Goal: Task Accomplishment & Management: Complete application form

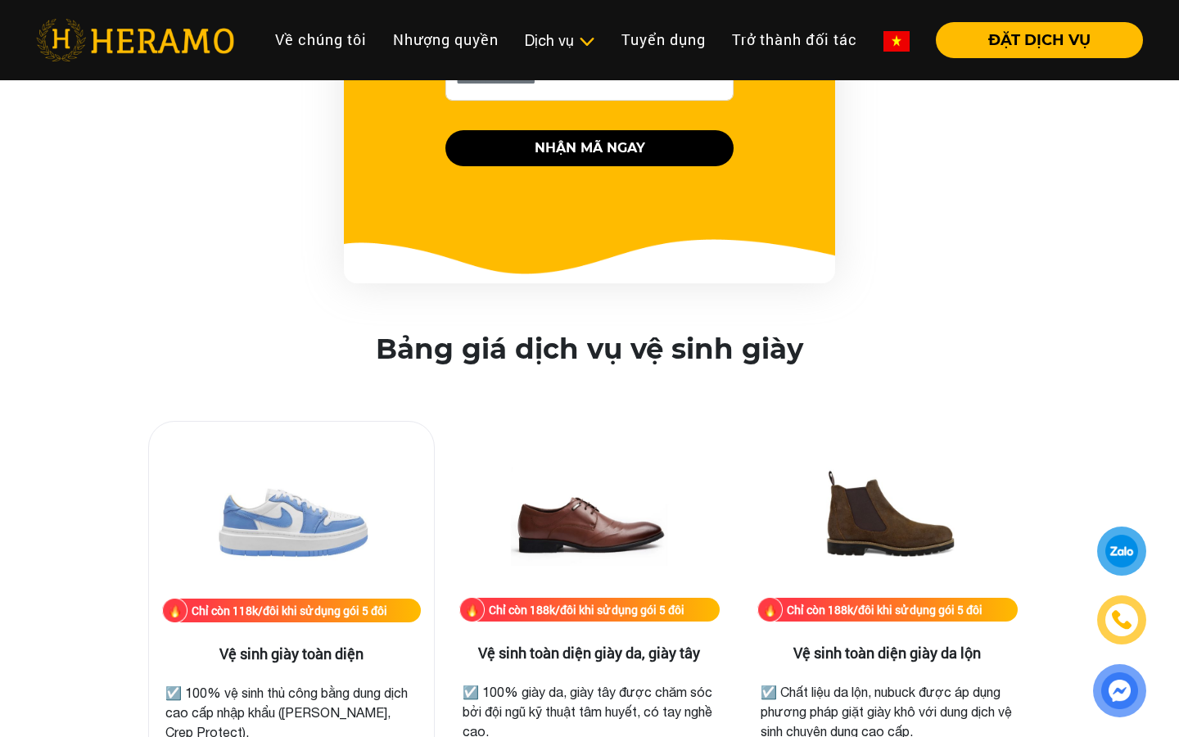
scroll to position [1962, 0]
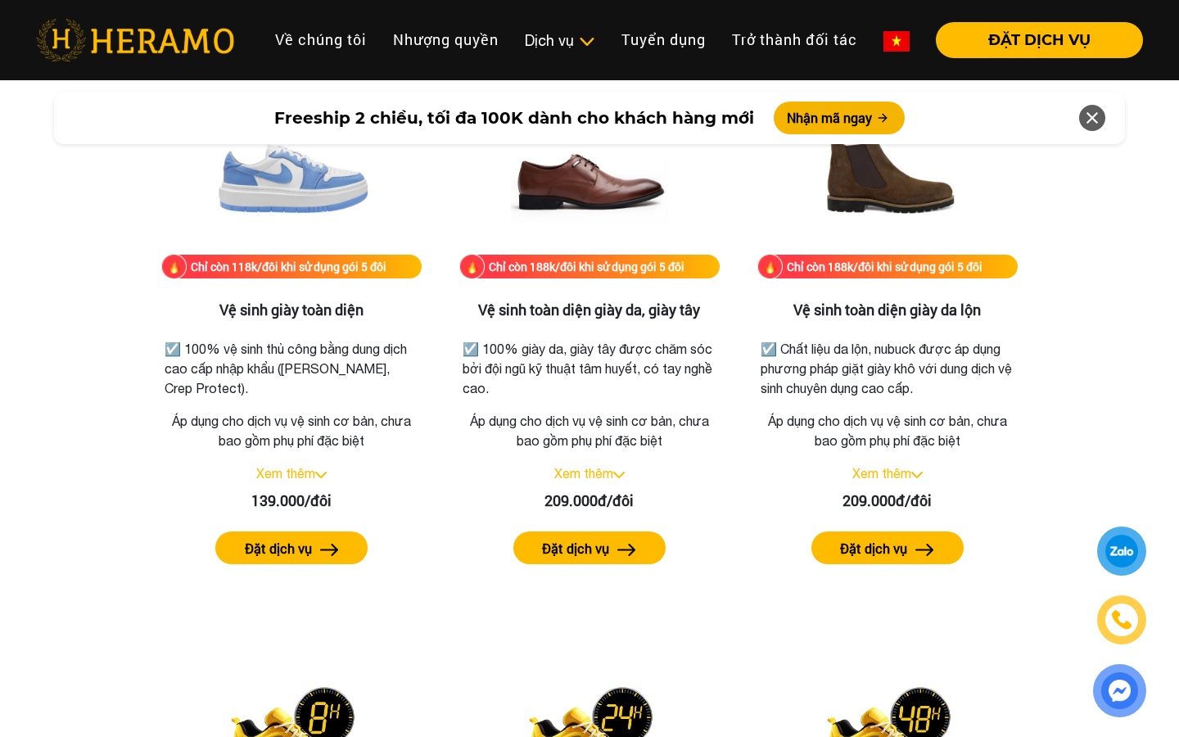
scroll to position [2296, 0]
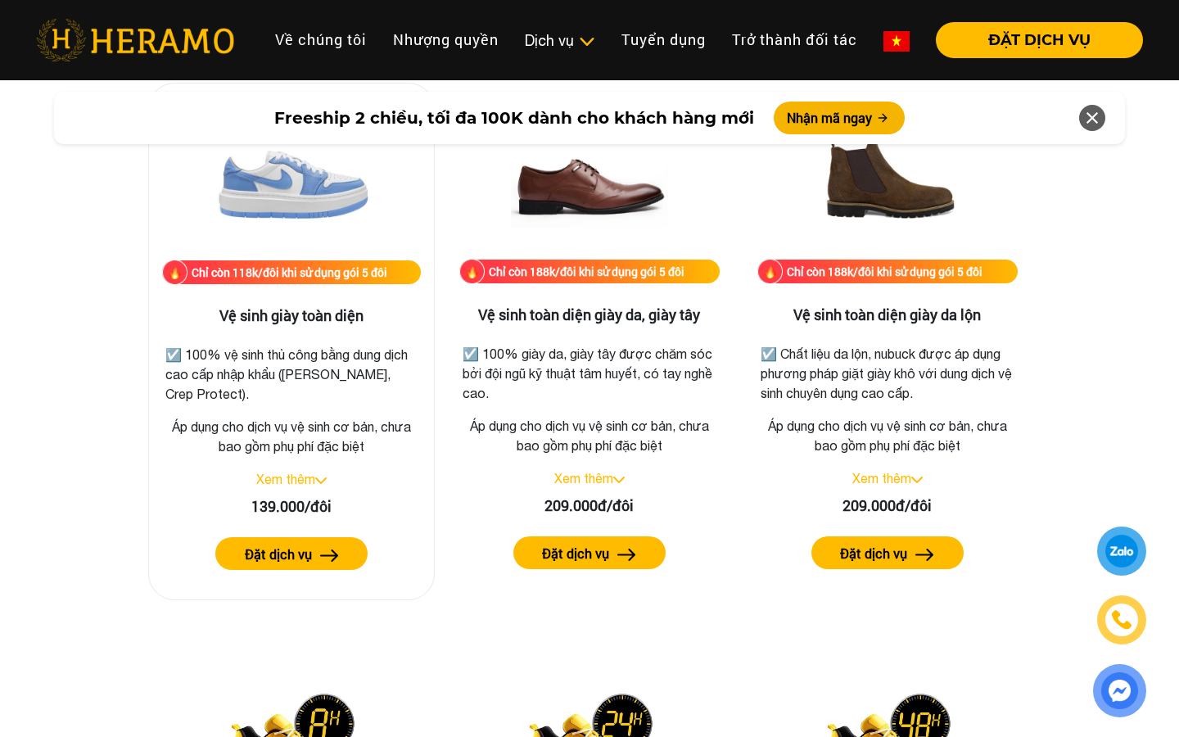
click at [301, 481] on link "Xem thêm" at bounding box center [285, 479] width 59 height 15
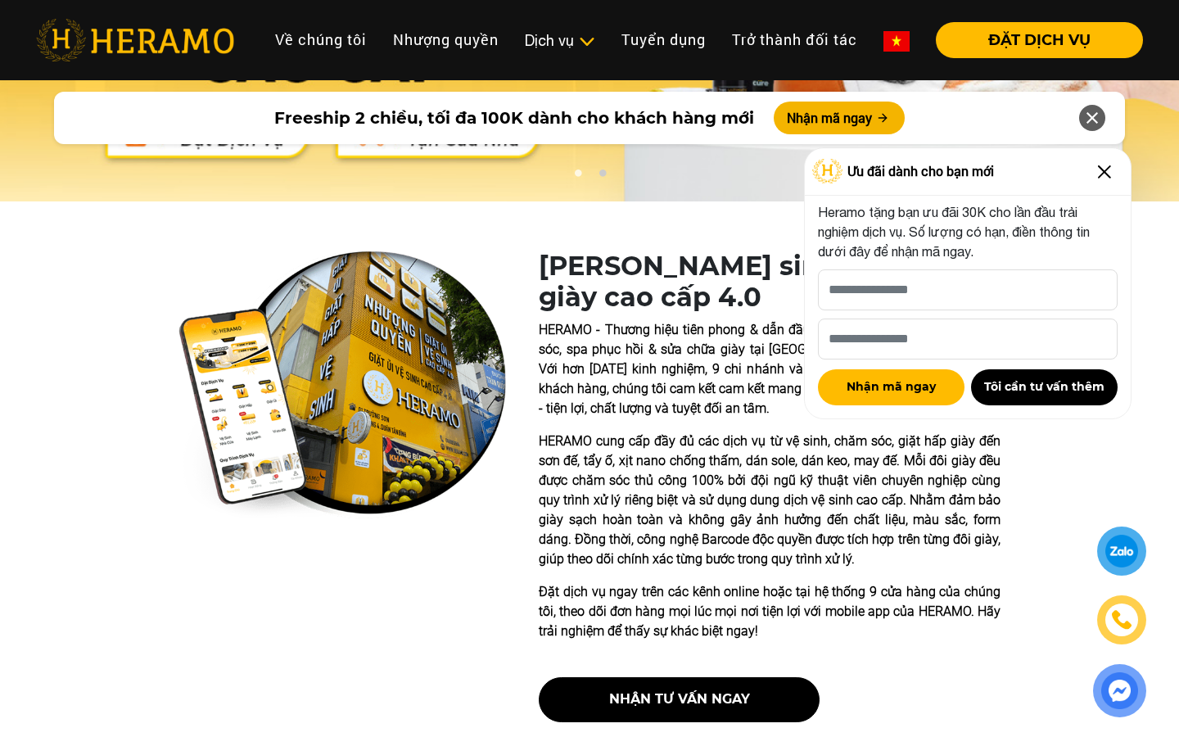
scroll to position [0, 0]
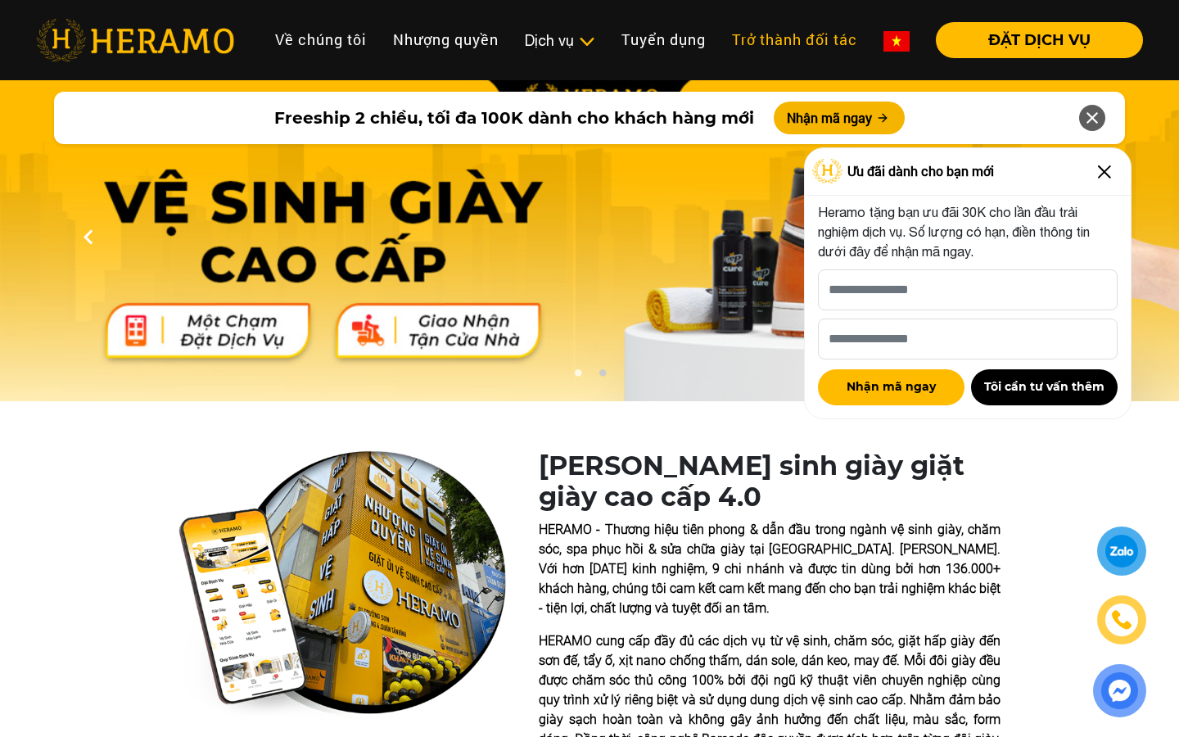
click at [805, 36] on link "Trở thành đối tác" at bounding box center [795, 39] width 152 height 35
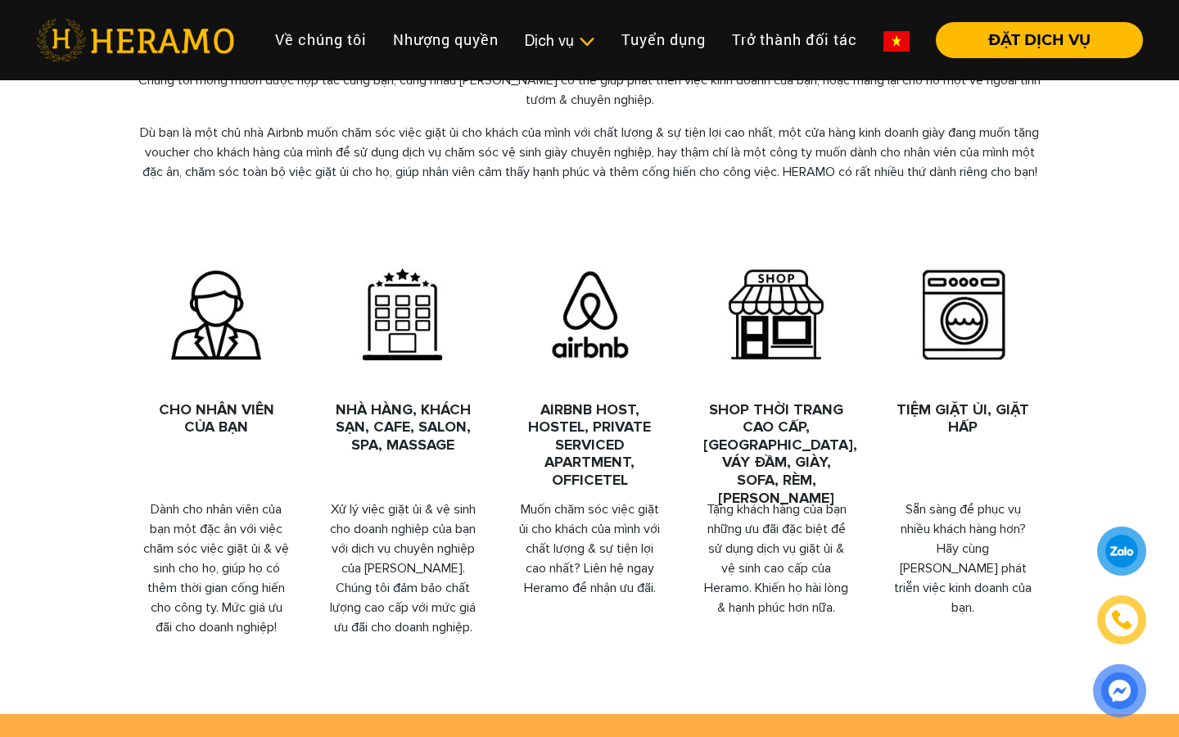
scroll to position [728, 0]
